Goal: Obtain resource: Obtain resource

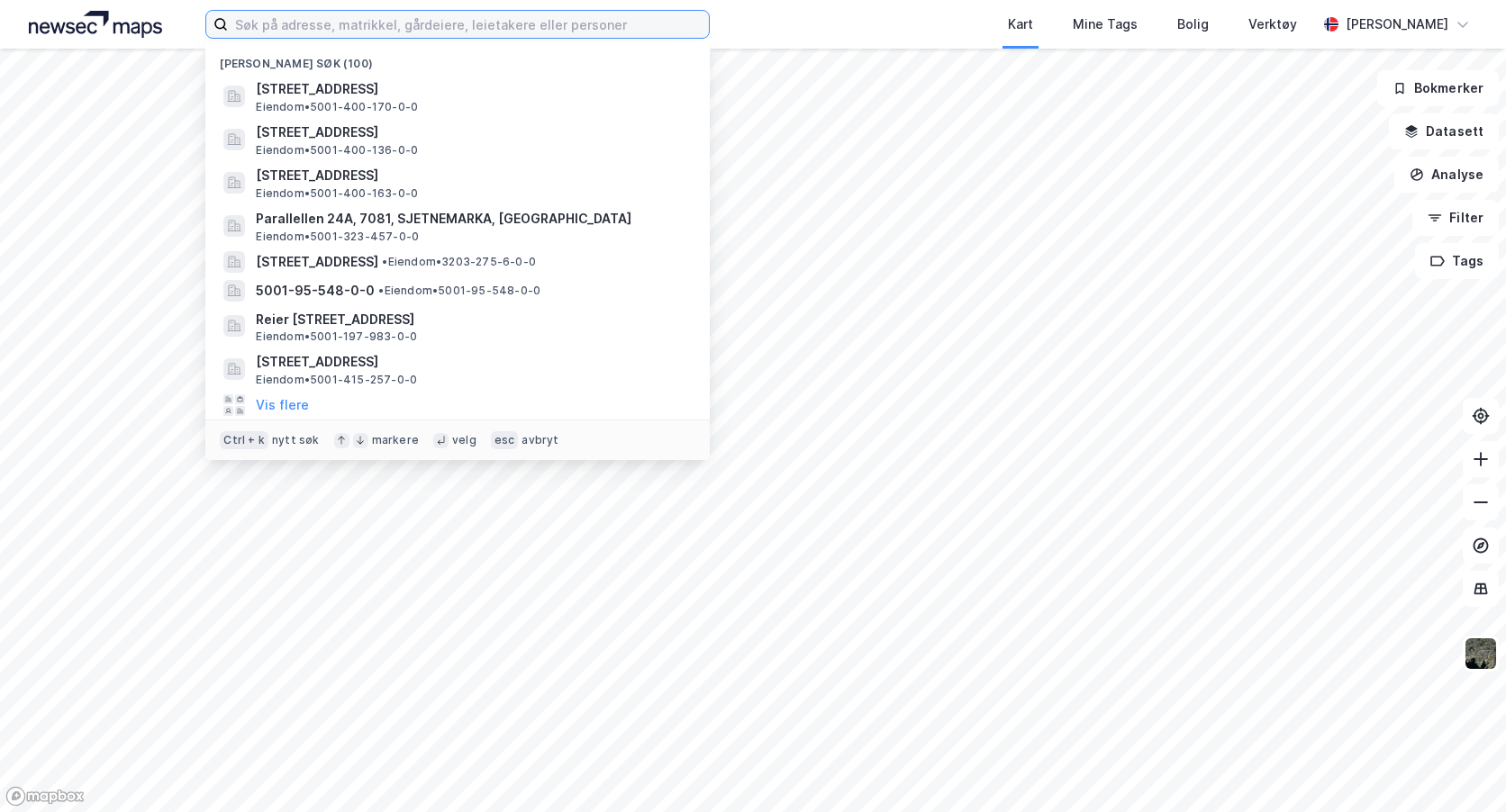
click at [308, 32] on input at bounding box center [468, 24] width 481 height 27
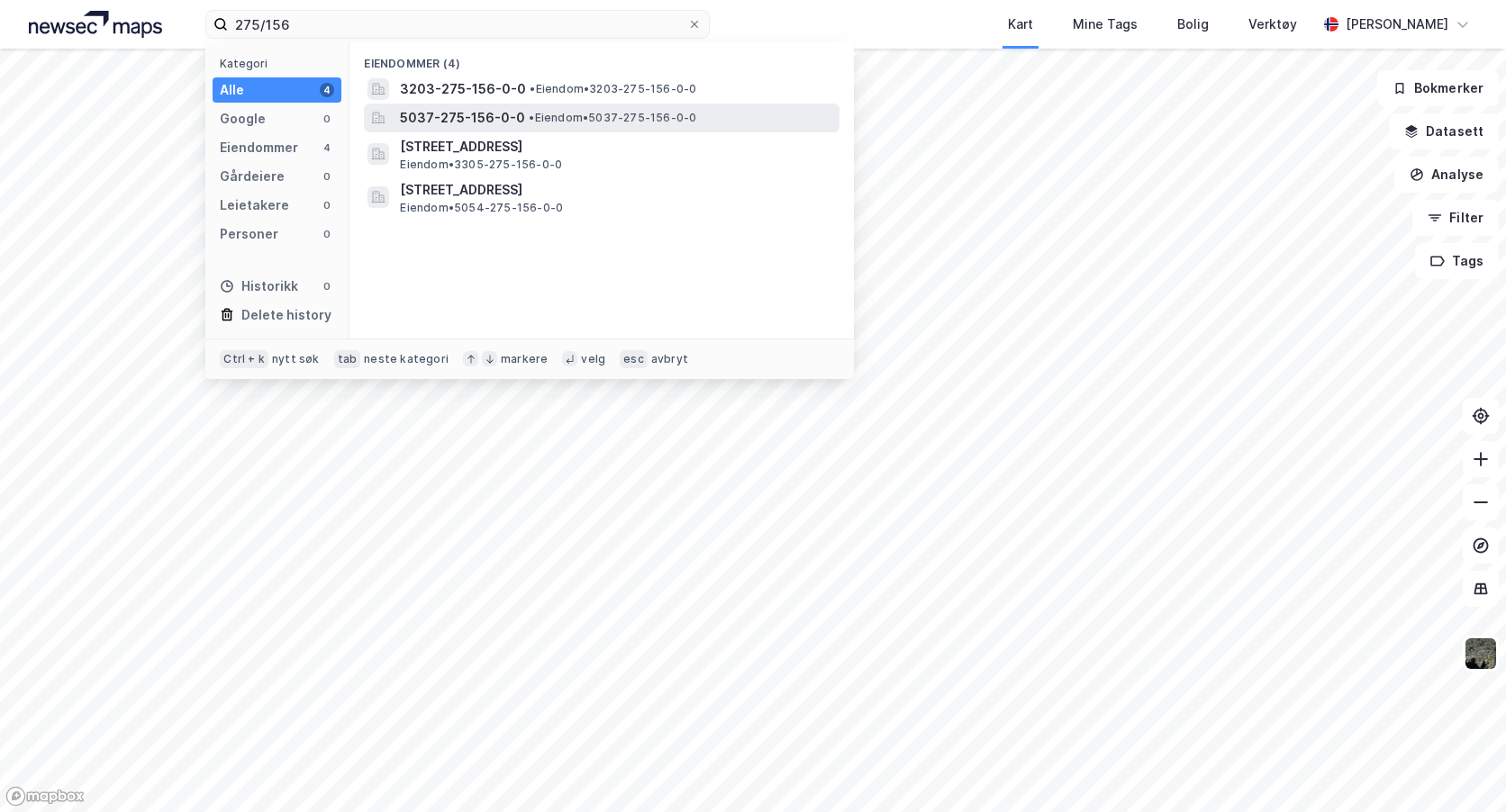
click at [456, 115] on span "5037-275-156-0-0" at bounding box center [462, 119] width 126 height 22
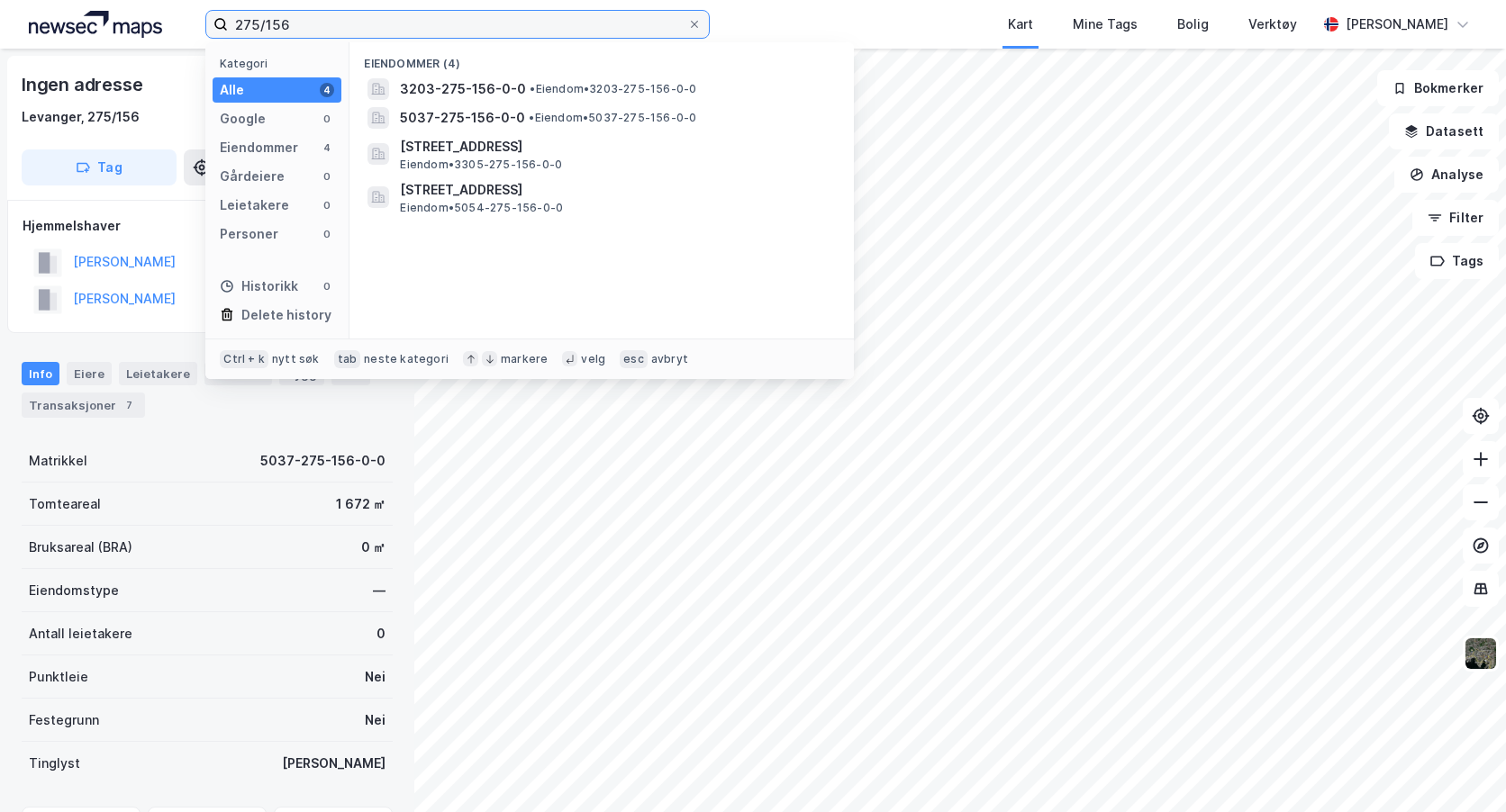
click at [297, 19] on input "275/156" at bounding box center [457, 24] width 459 height 27
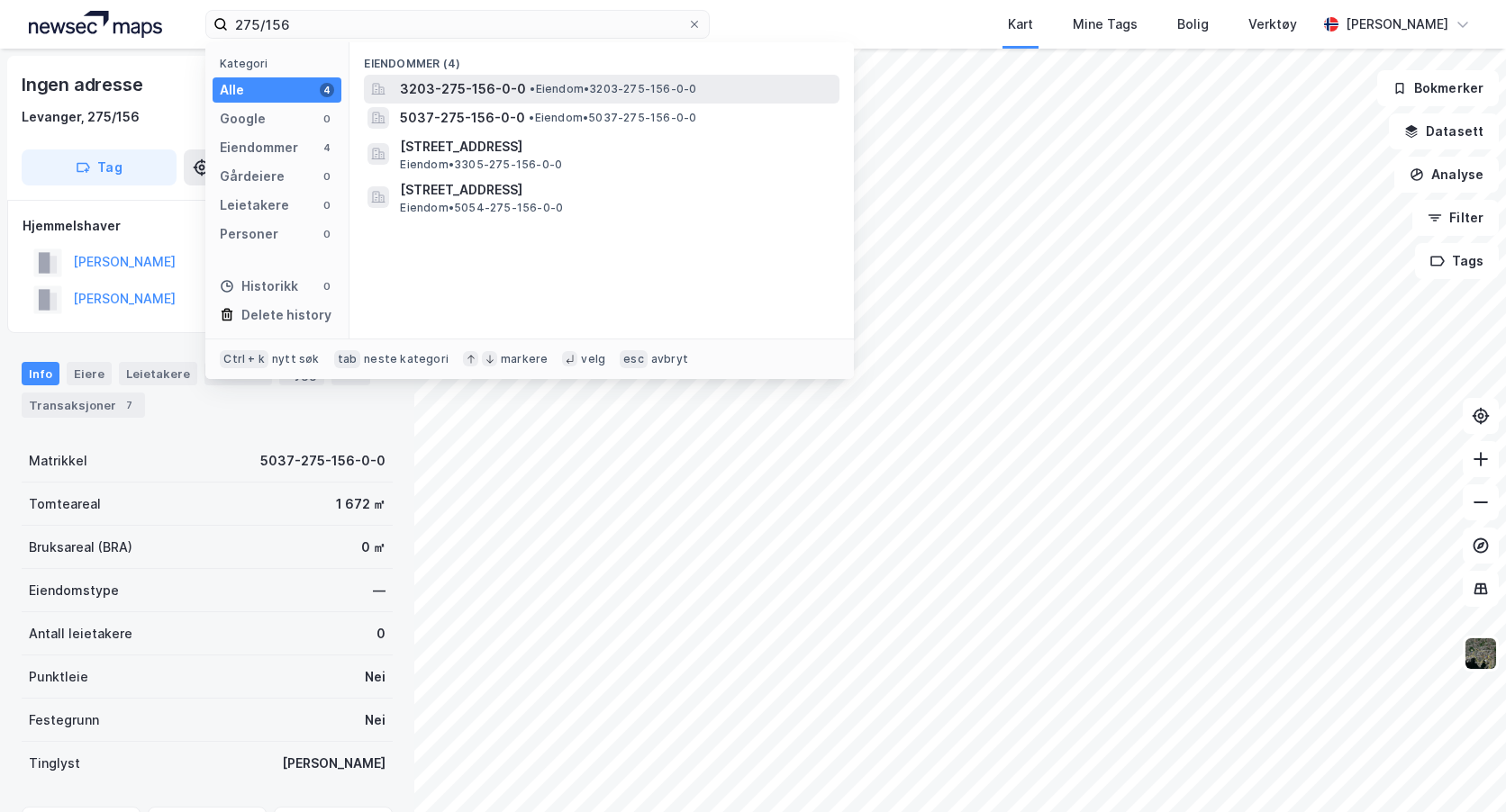
click at [426, 91] on span "3203-275-156-0-0" at bounding box center [462, 90] width 127 height 22
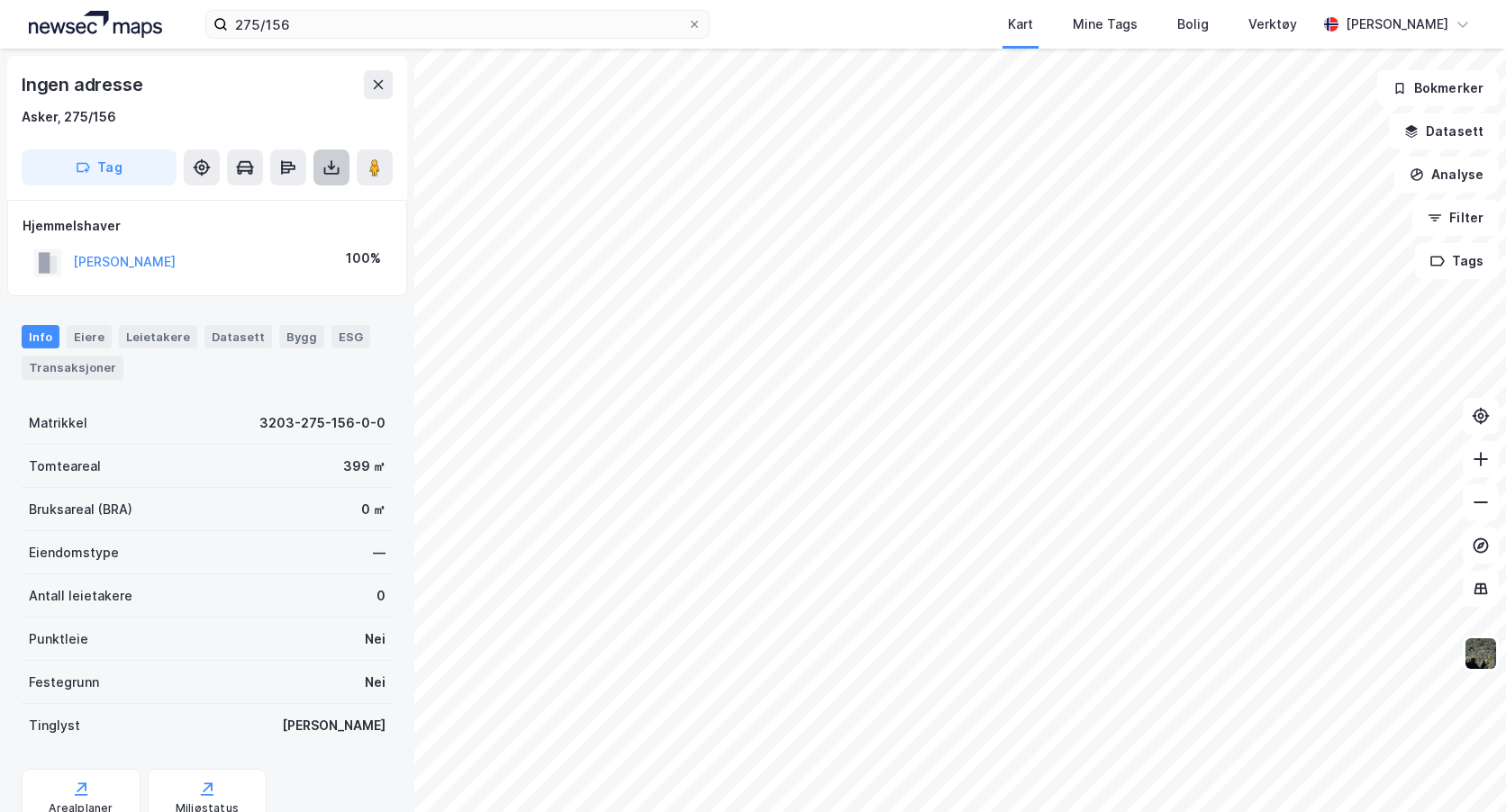
click at [332, 163] on icon at bounding box center [332, 167] width 18 height 18
click at [272, 198] on div "Last ned grunnbok" at bounding box center [242, 203] width 105 height 14
click at [243, 203] on div "Last ned grunnbok" at bounding box center [242, 203] width 105 height 14
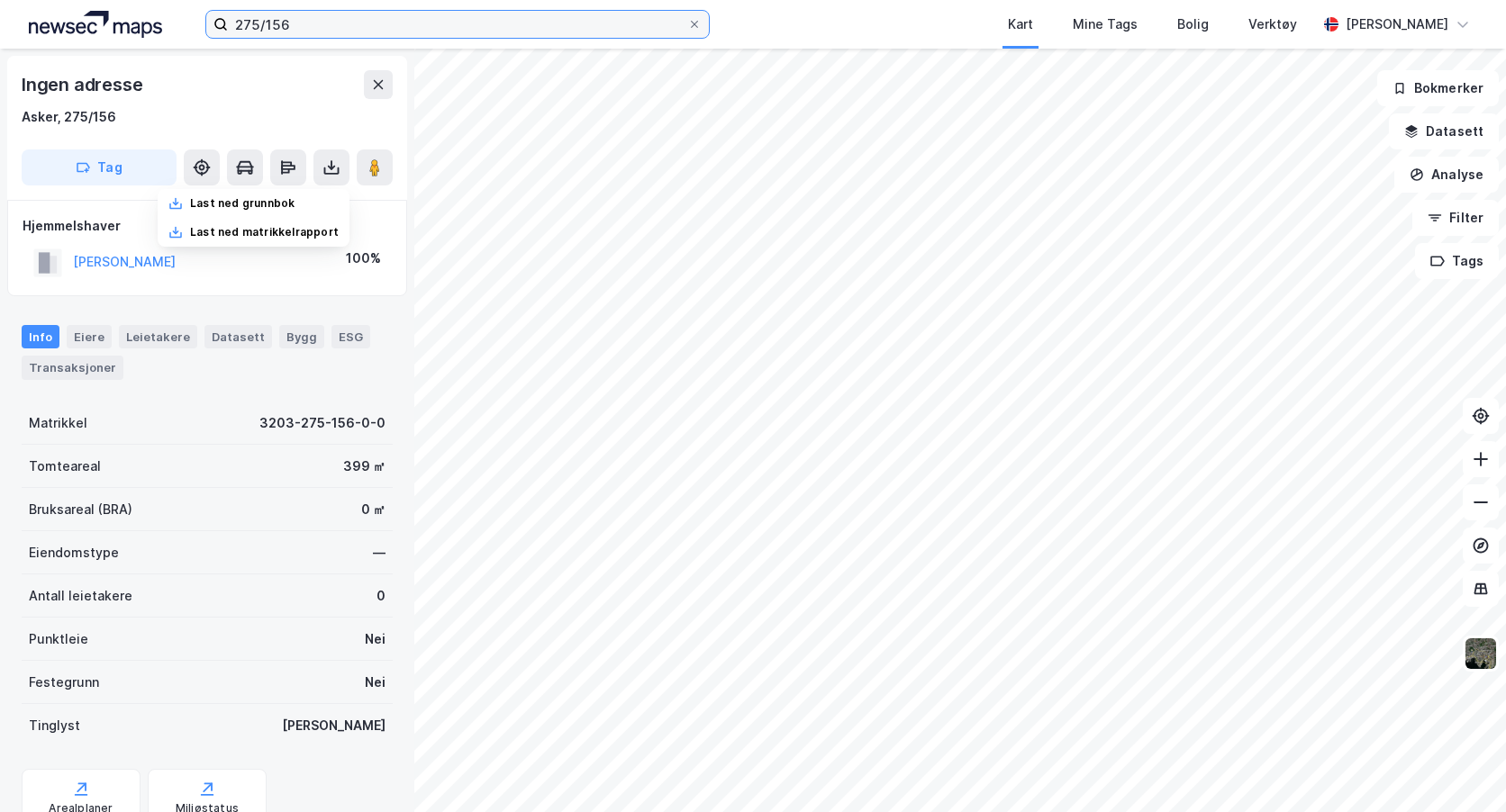
click at [306, 23] on input "275/156" at bounding box center [457, 24] width 459 height 27
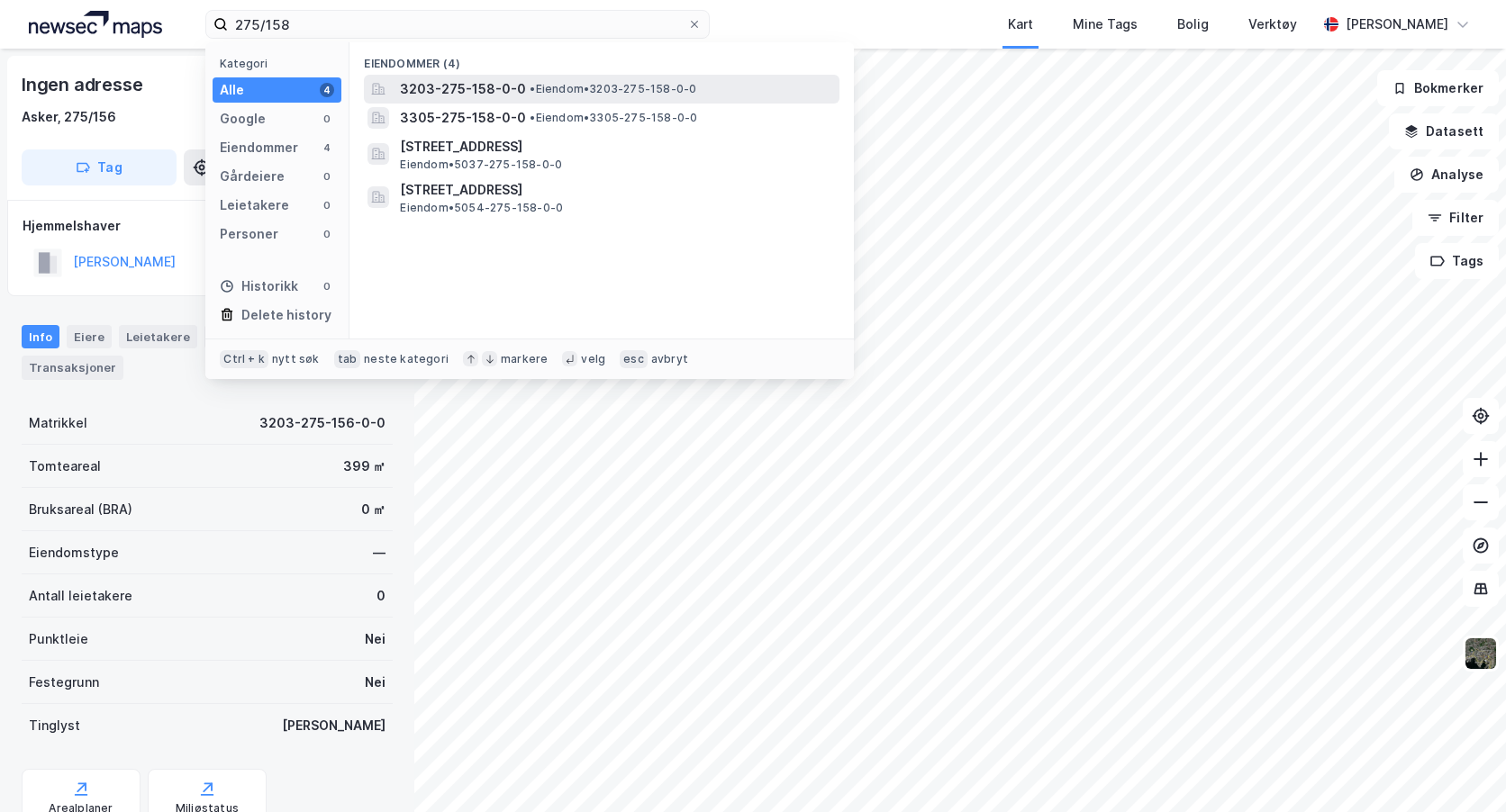
click at [519, 92] on div "3203-275-158-0-0 • Eiendom • 3203-275-158-0-0" at bounding box center [617, 90] width 436 height 22
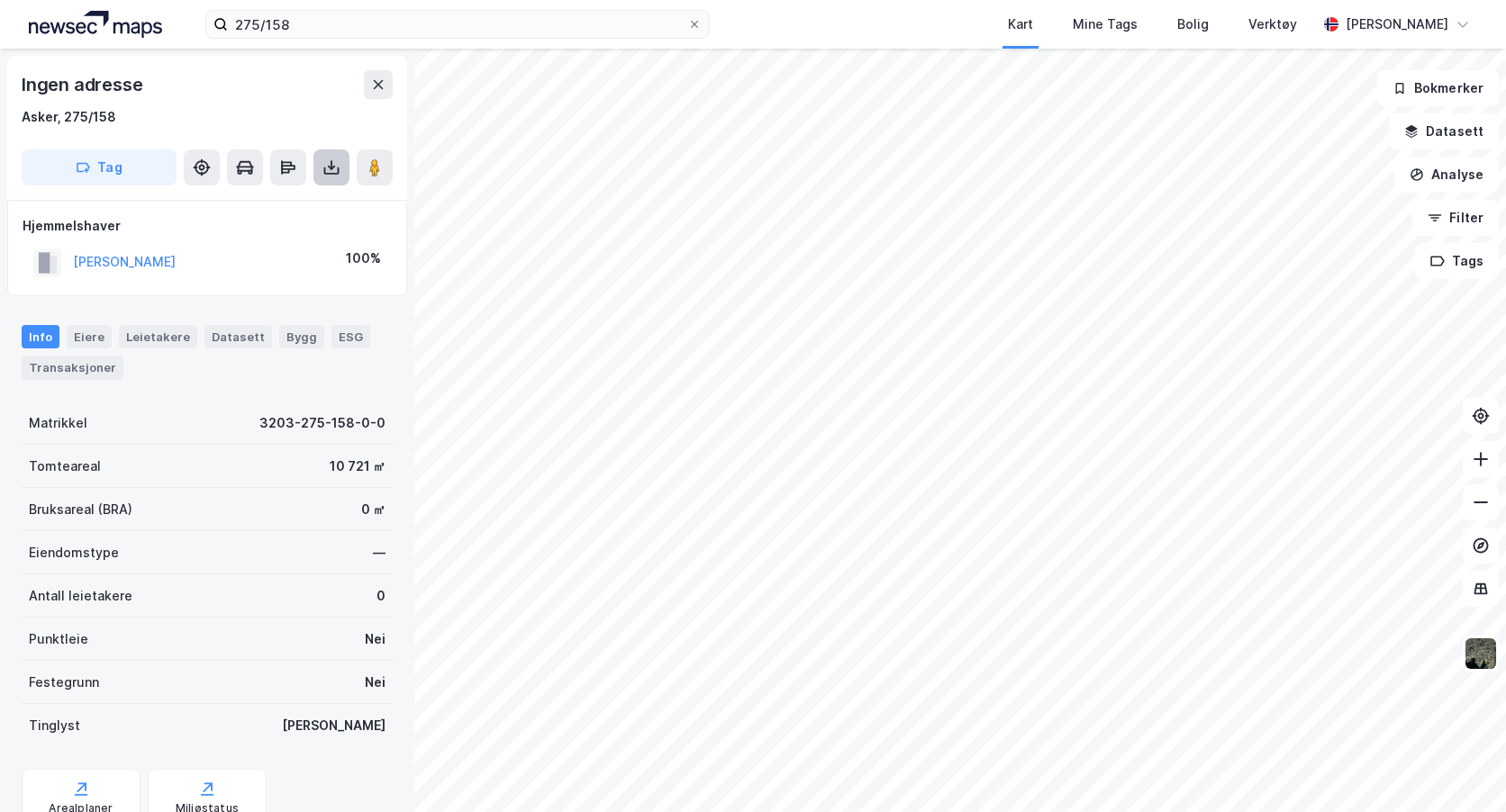
click at [332, 156] on button at bounding box center [332, 167] width 36 height 36
click at [279, 202] on div "Last ned grunnbok" at bounding box center [242, 203] width 105 height 14
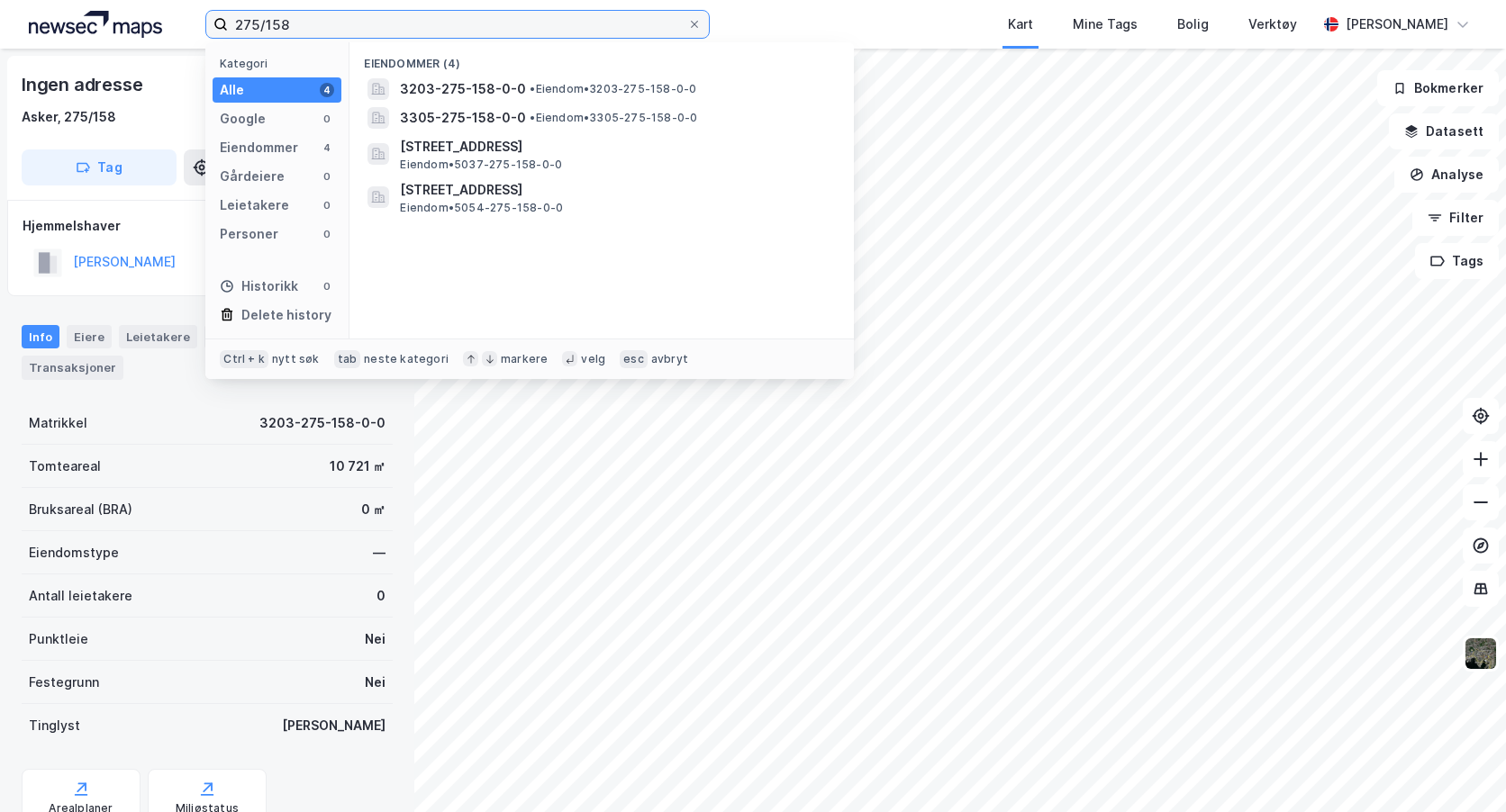
click at [295, 21] on input "275/158" at bounding box center [457, 24] width 459 height 27
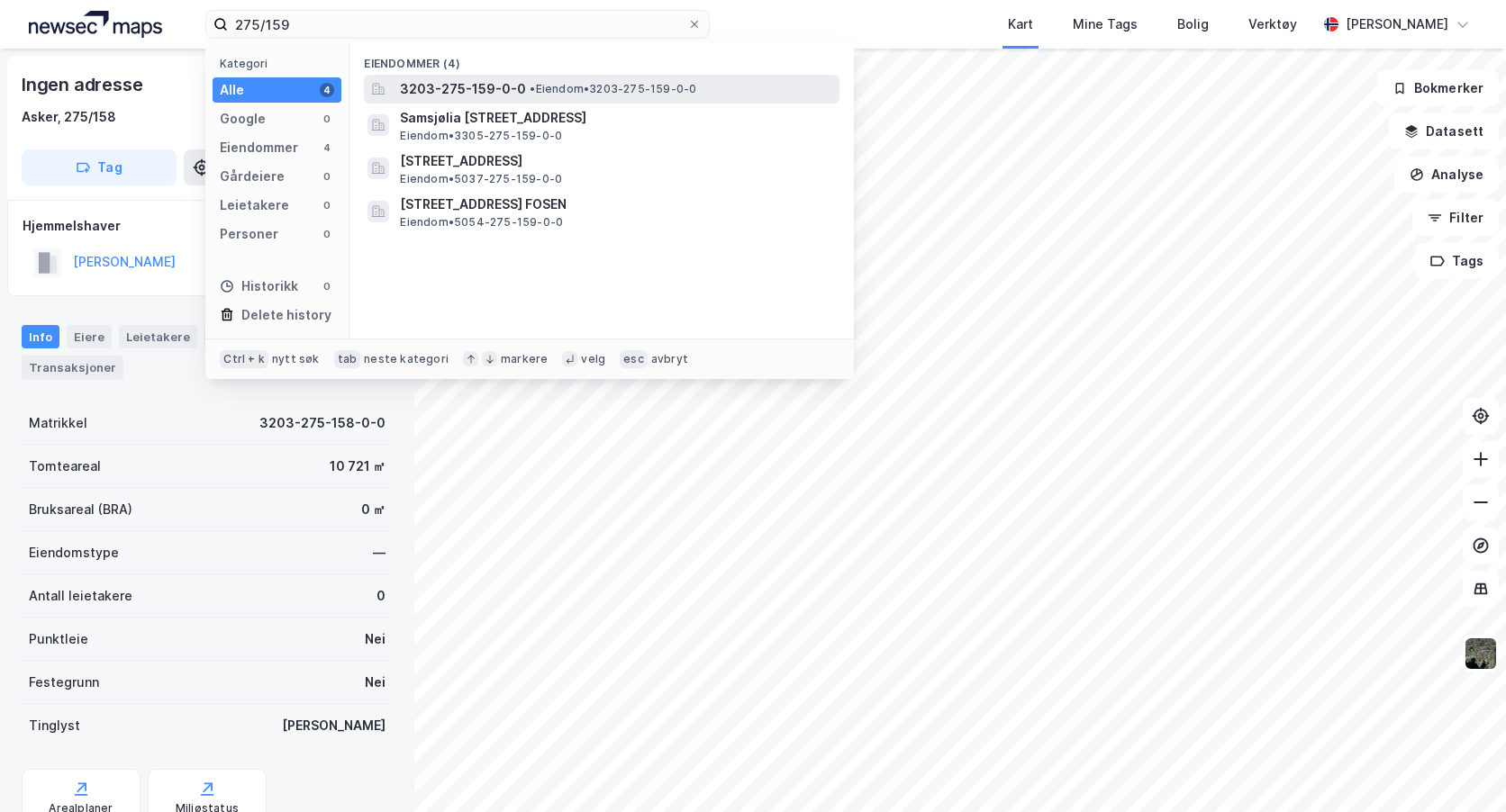
click at [483, 85] on span "3203-275-159-0-0" at bounding box center [462, 90] width 127 height 22
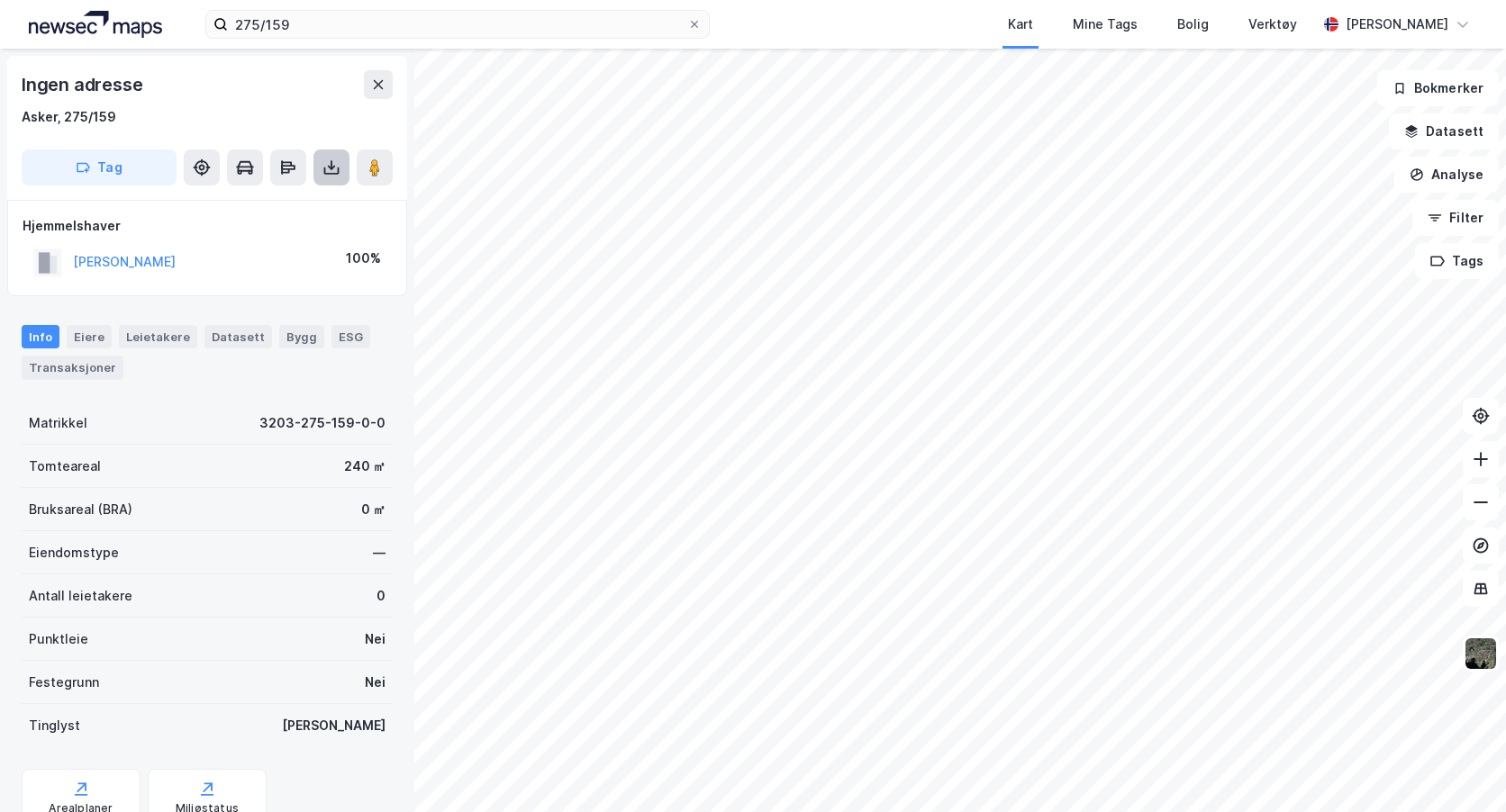
click at [332, 159] on icon at bounding box center [332, 167] width 18 height 18
click at [293, 193] on div "Last ned grunnbok" at bounding box center [253, 203] width 191 height 29
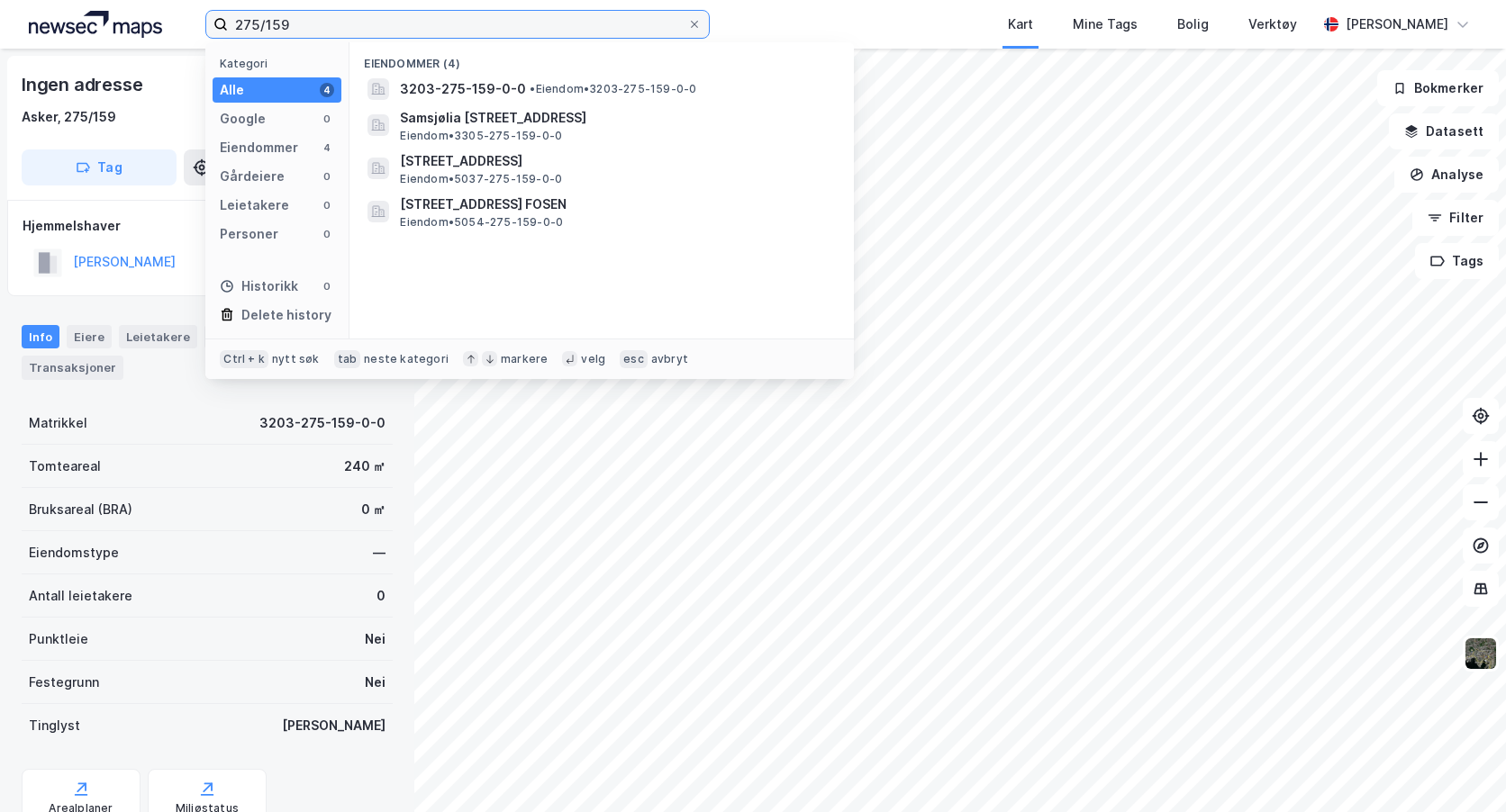
click at [298, 23] on input "275/159" at bounding box center [457, 24] width 459 height 27
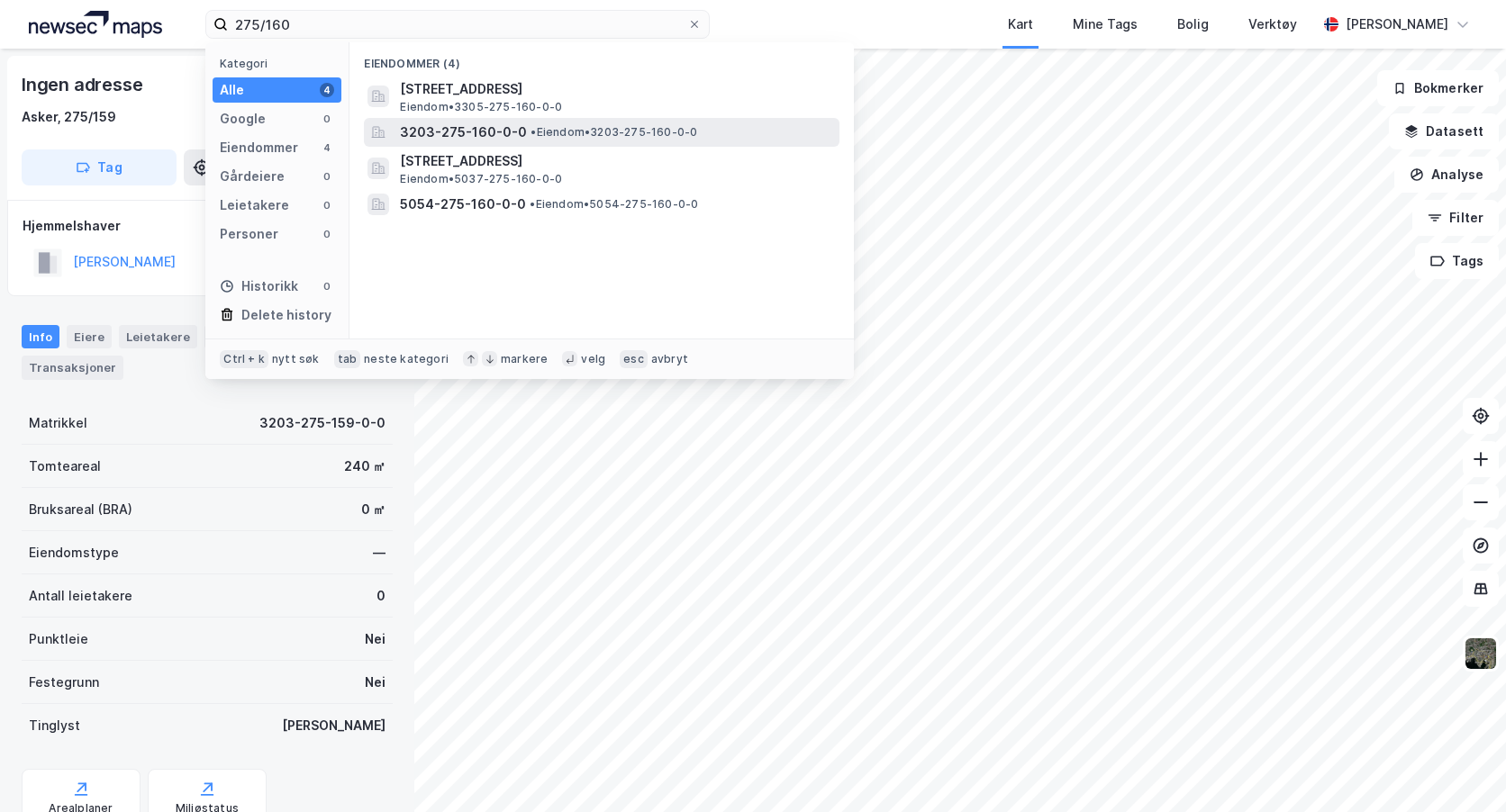
click at [498, 140] on span "3203-275-160-0-0" at bounding box center [462, 133] width 127 height 22
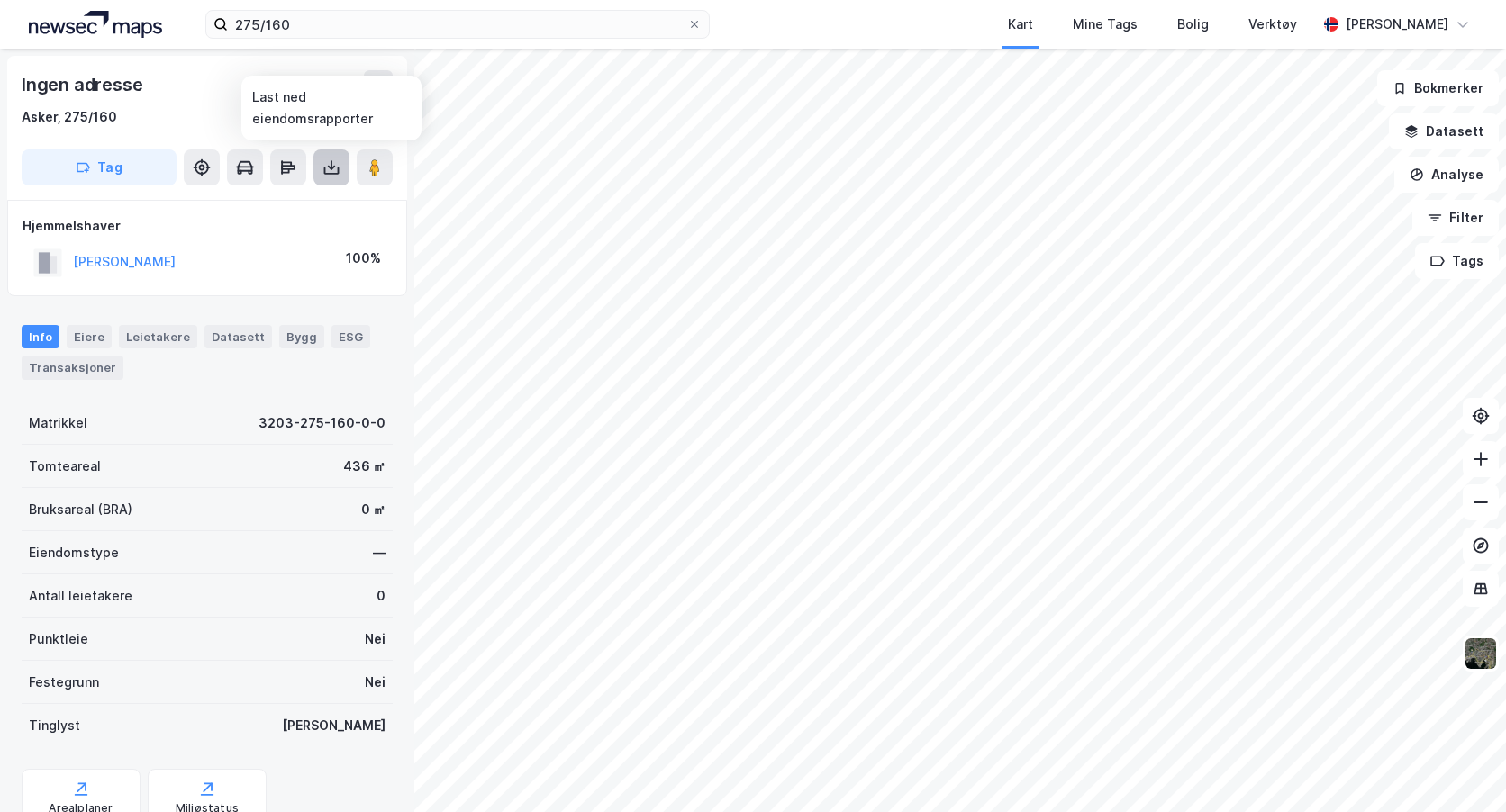
click at [323, 161] on icon at bounding box center [332, 167] width 18 height 18
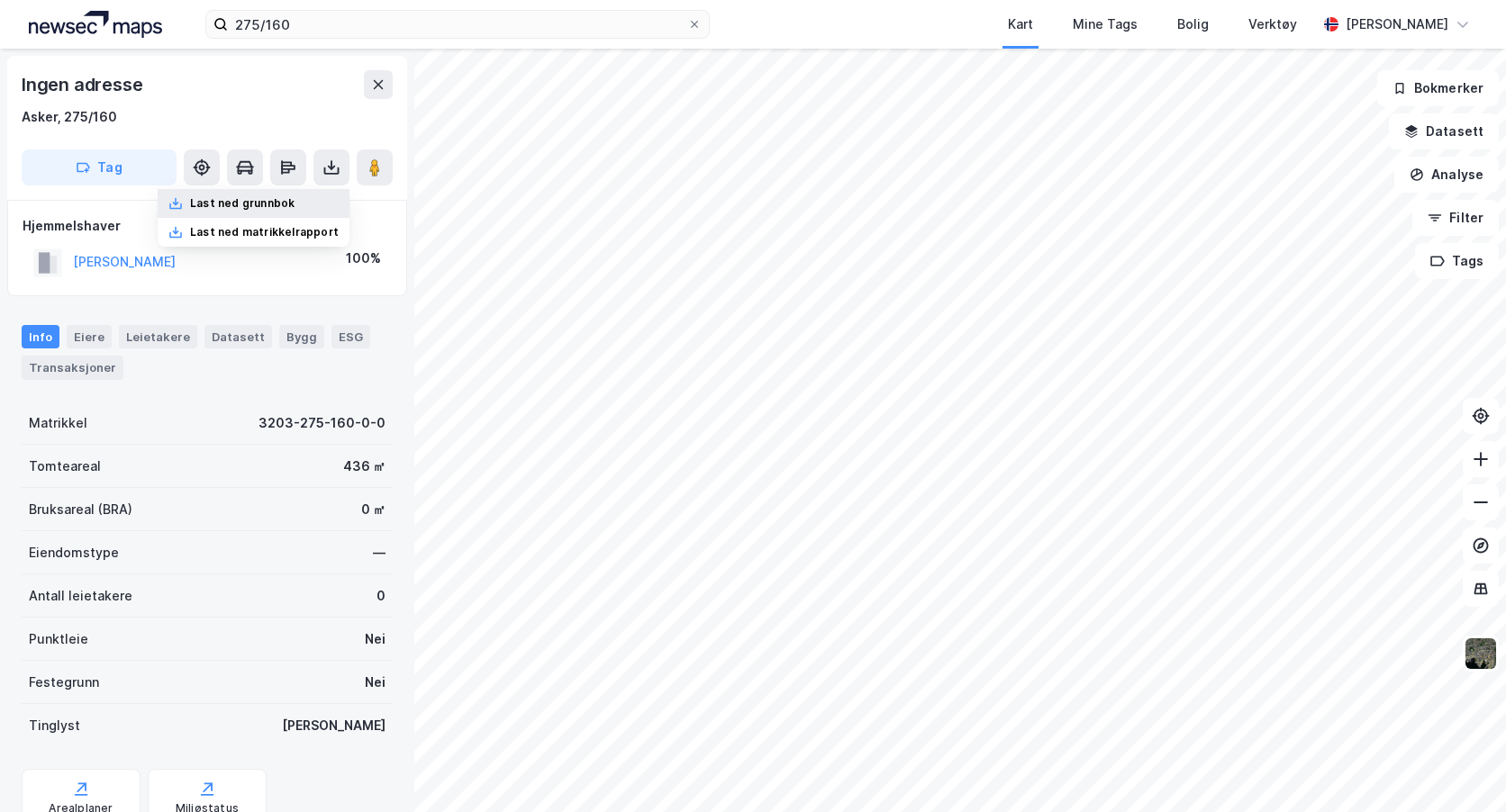
click at [270, 201] on div "Last ned grunnbok" at bounding box center [242, 203] width 105 height 14
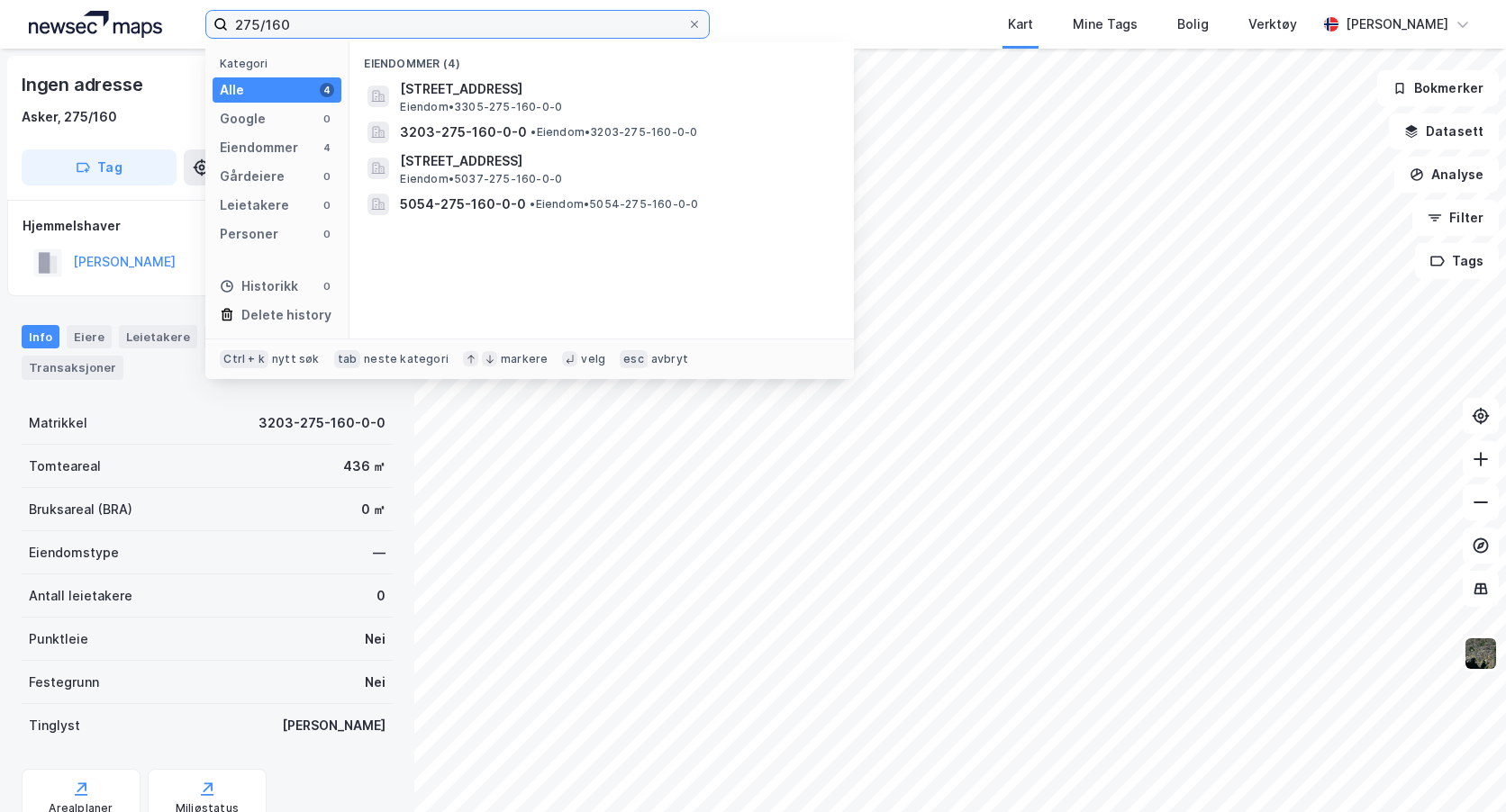
click at [288, 19] on input "275/160" at bounding box center [457, 24] width 459 height 27
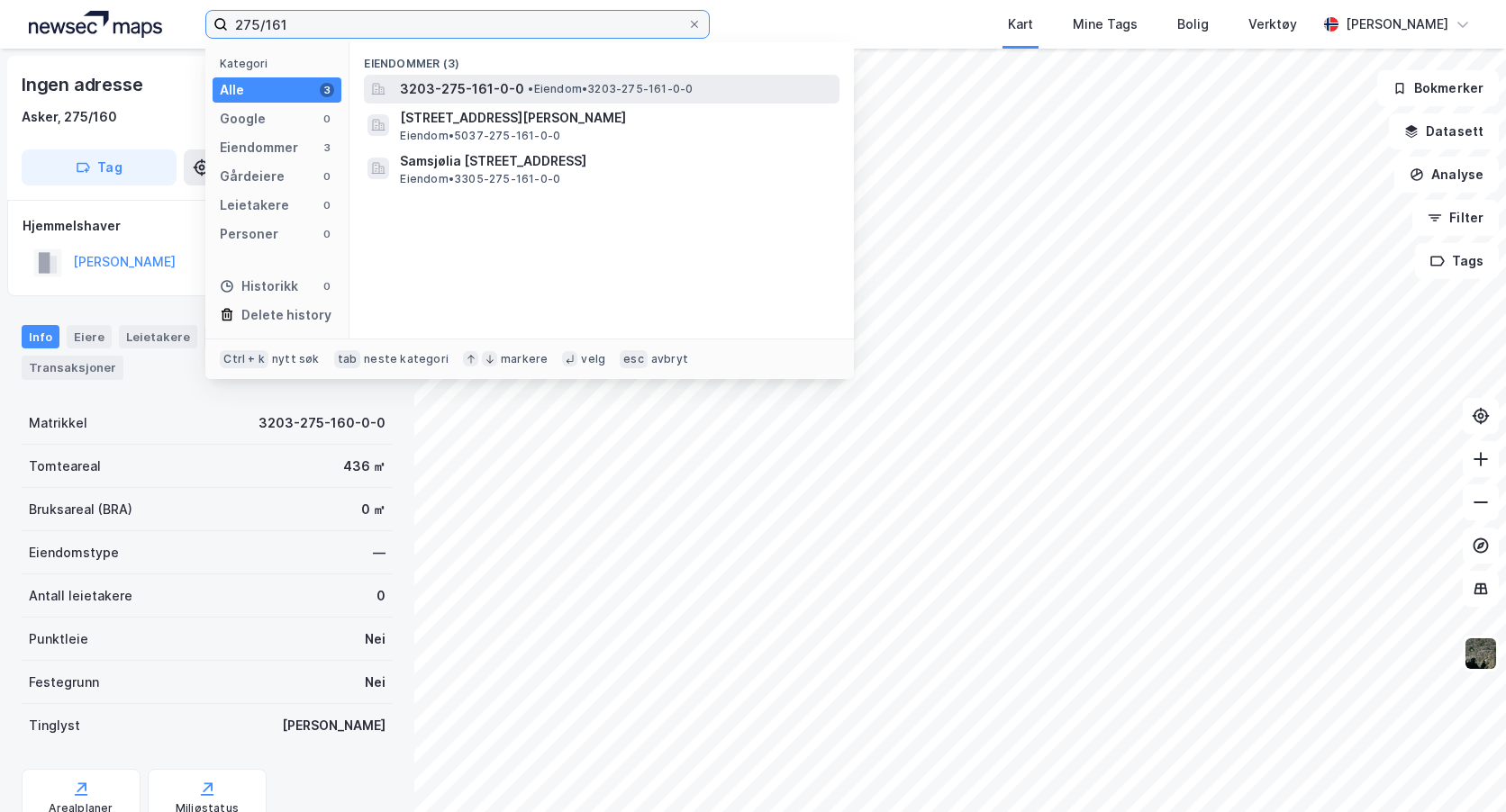
type input "275/161"
click at [493, 85] on span "3203-275-161-0-0" at bounding box center [461, 90] width 125 height 22
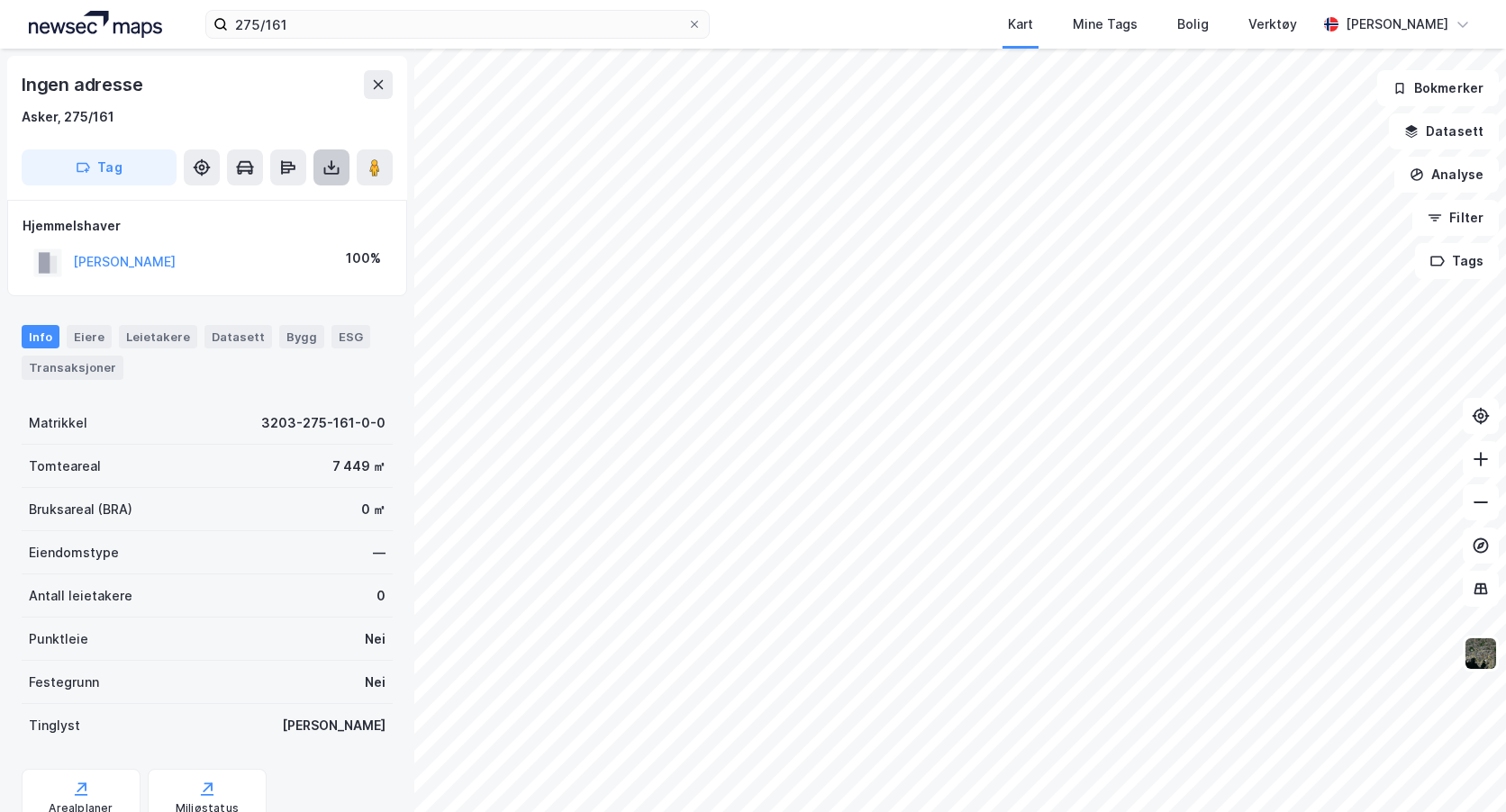
click at [339, 154] on button at bounding box center [332, 167] width 36 height 36
click at [259, 201] on div "Last ned grunnbok" at bounding box center [242, 203] width 105 height 14
